Goal: Navigation & Orientation: Go to known website

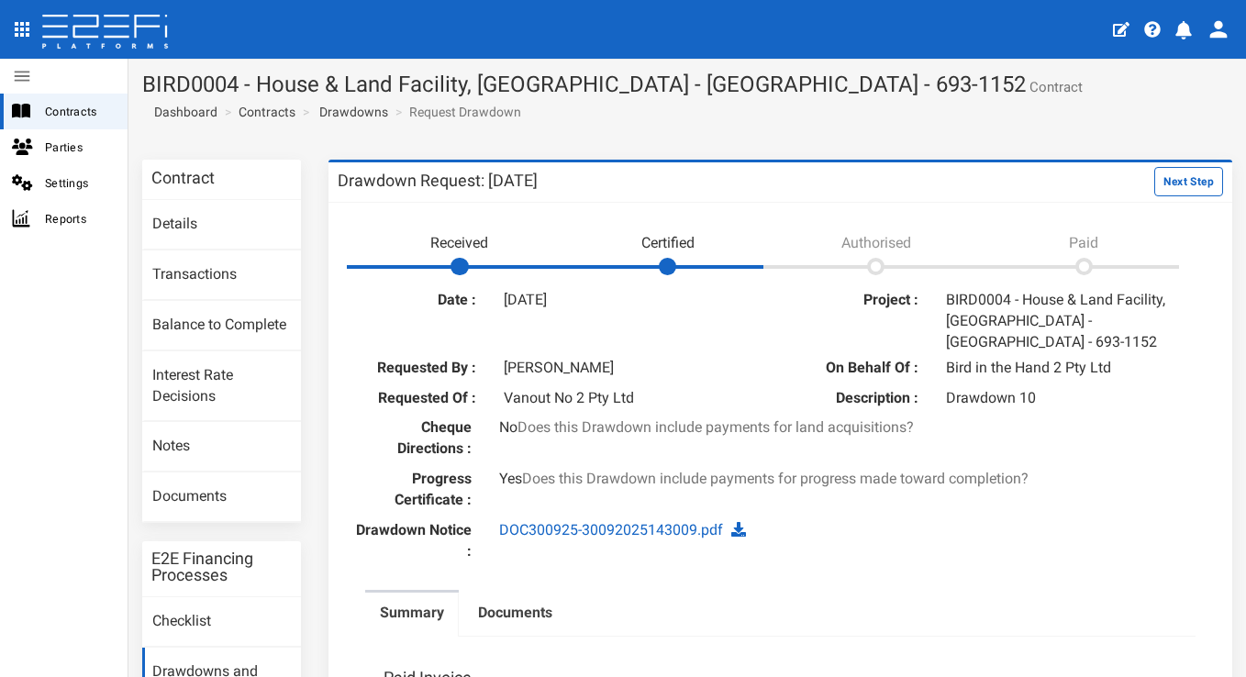
click at [61, 112] on span "Contracts" at bounding box center [79, 111] width 68 height 21
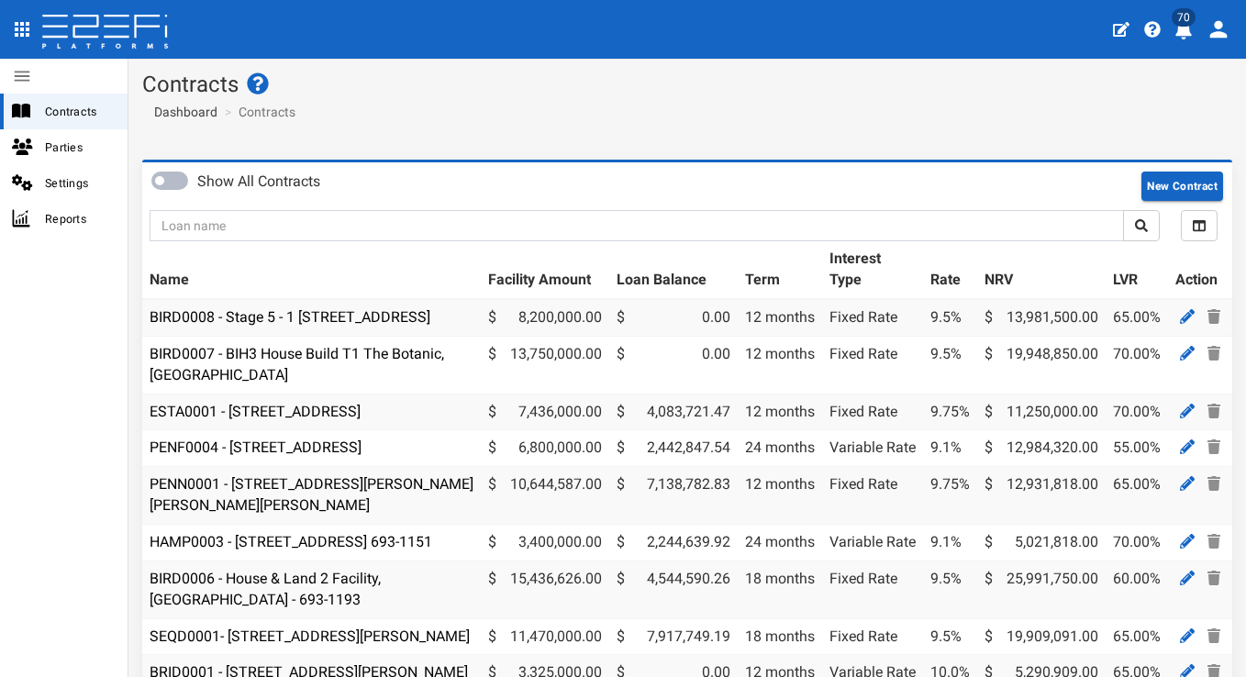
click at [1180, 22] on span "70" at bounding box center [1183, 17] width 24 height 18
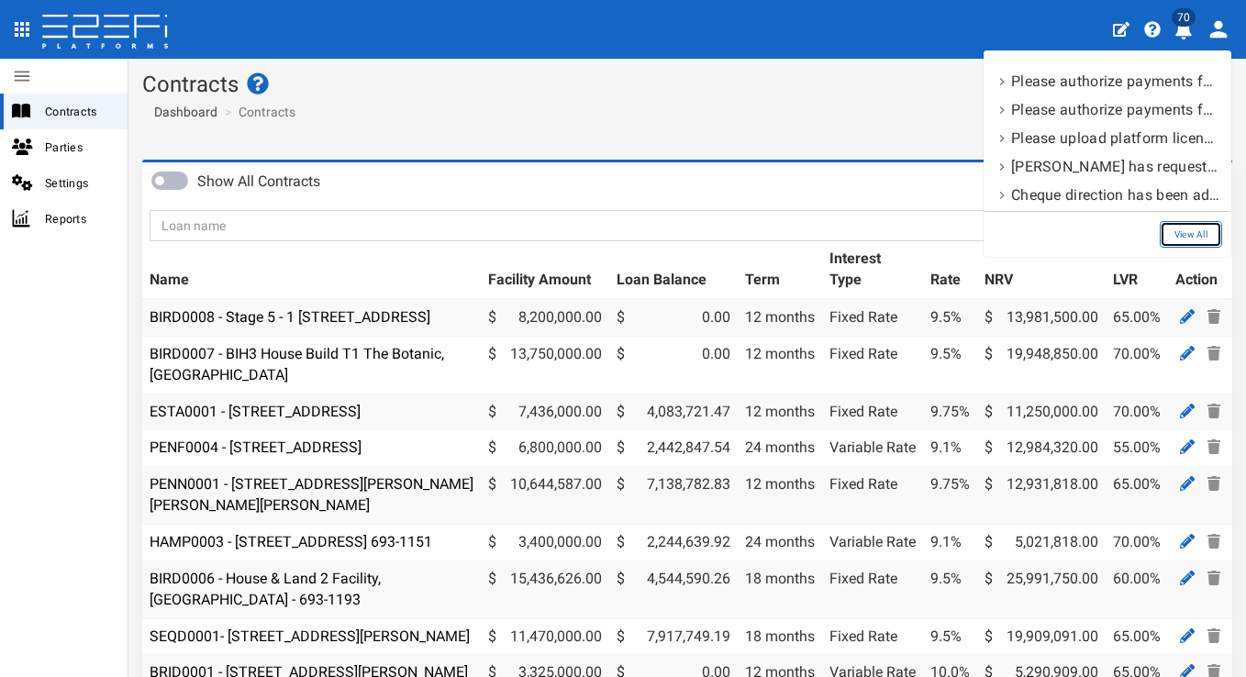
click at [1193, 232] on link "View All" at bounding box center [1190, 234] width 62 height 27
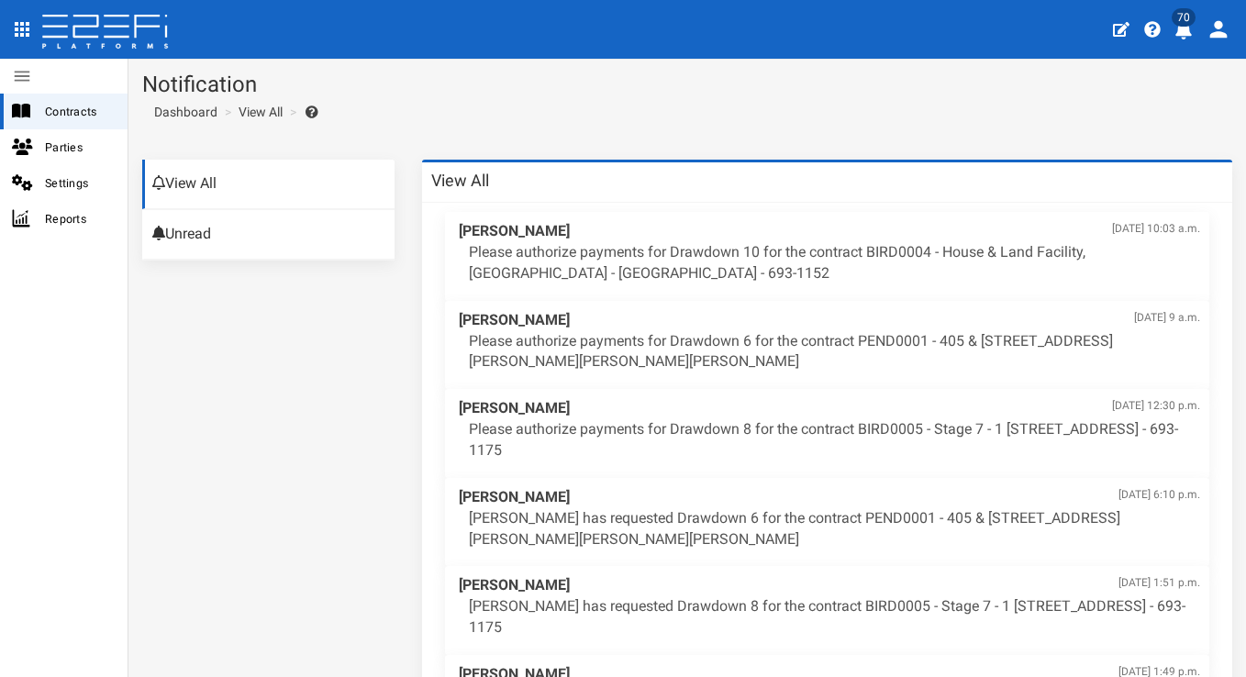
click at [106, 37] on icon at bounding box center [116, 26] width 25 height 21
click at [21, 29] on icon "open drawer" at bounding box center [22, 29] width 15 height 15
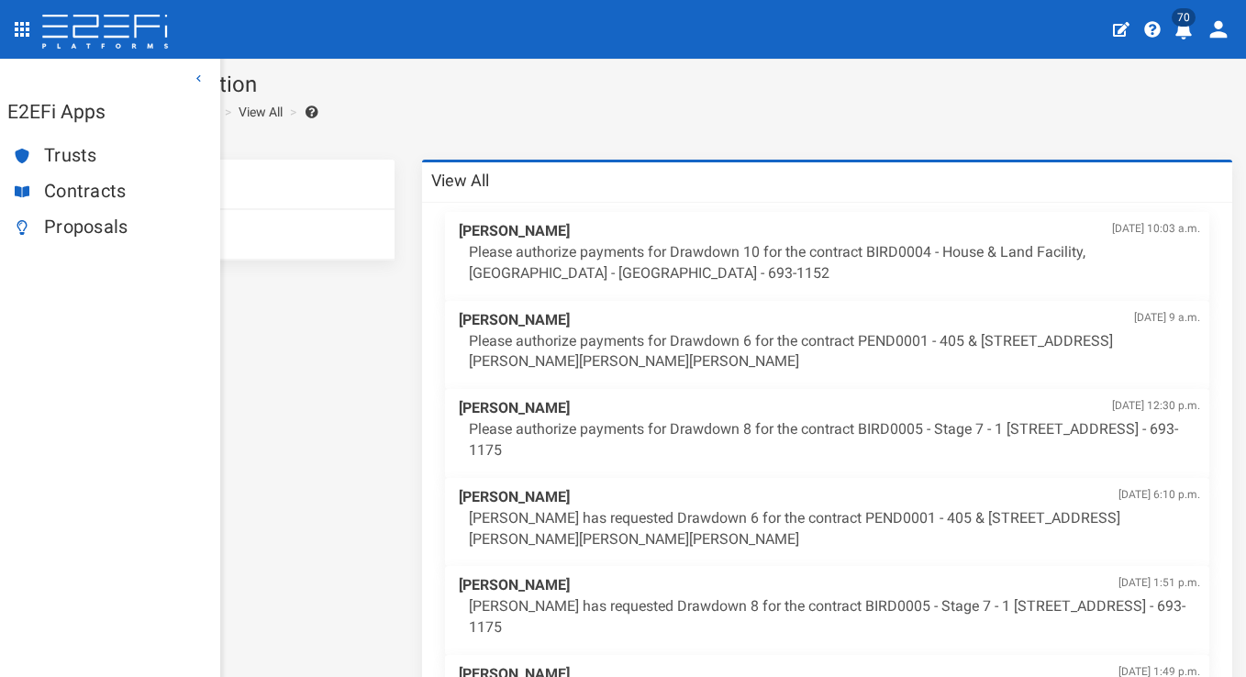
click at [75, 227] on span "Proposals" at bounding box center [124, 226] width 161 height 21
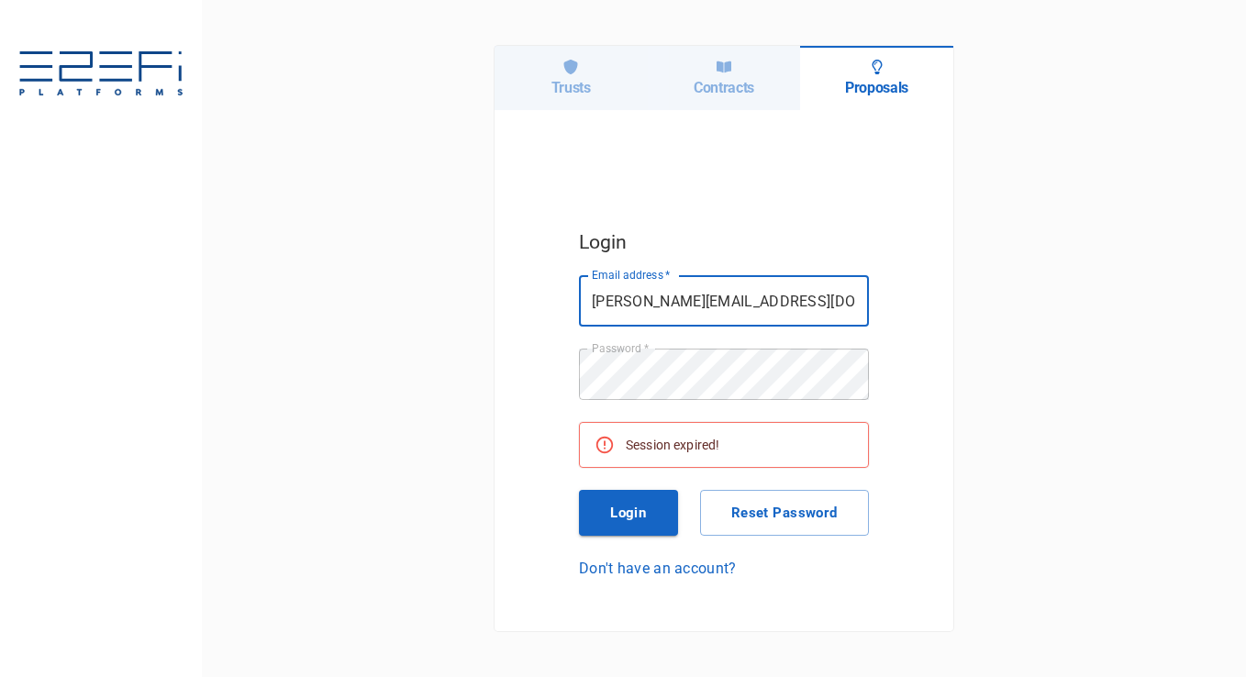
type input "[PERSON_NAME][EMAIL_ADDRESS][DOMAIN_NAME]"
